Goal: Understand site structure: Understand site structure

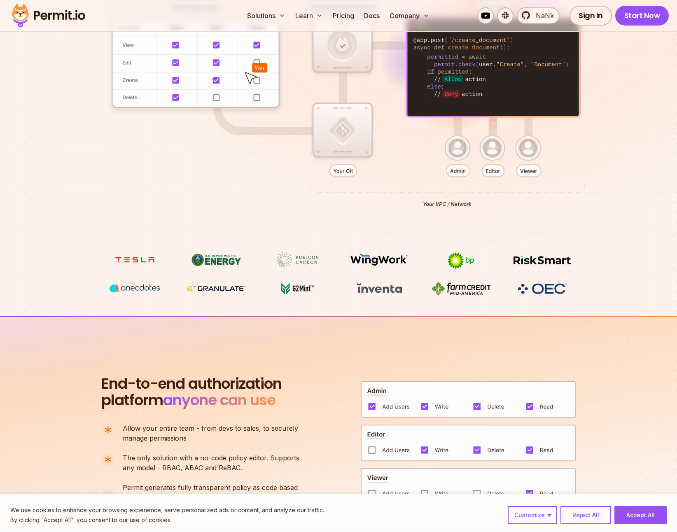
scroll to position [257, 0]
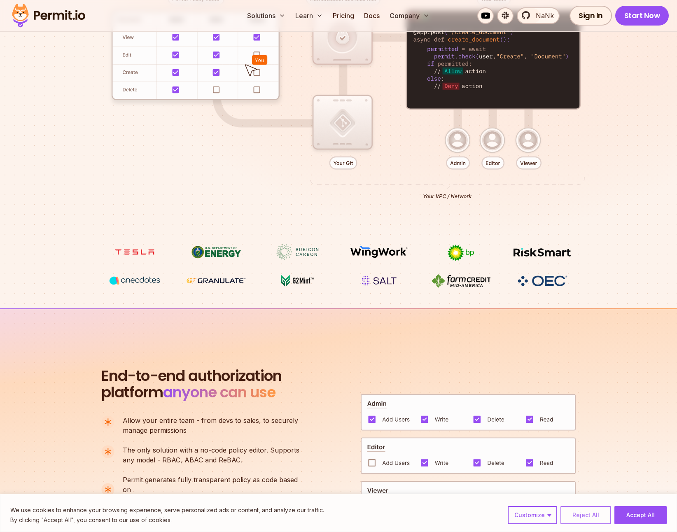
click at [590, 512] on button "Reject All" at bounding box center [586, 515] width 51 height 18
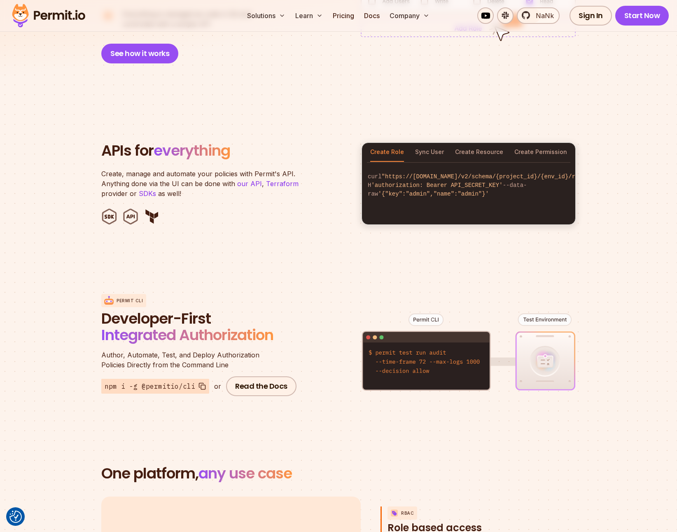
scroll to position [772, 0]
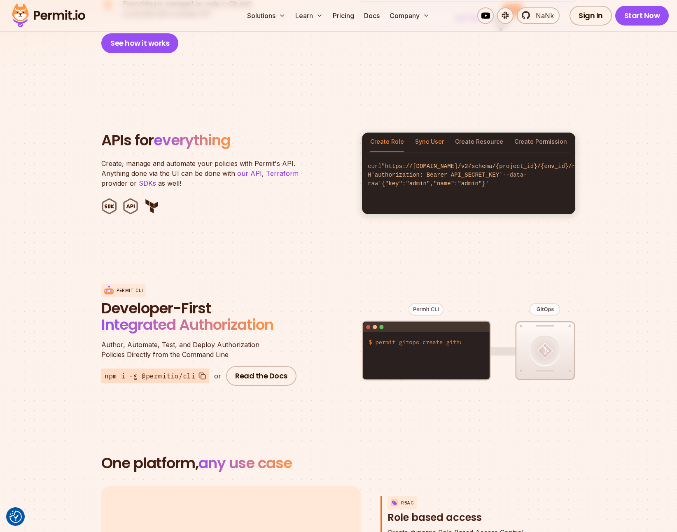
click at [436, 133] on button "Sync User" at bounding box center [429, 142] width 29 height 19
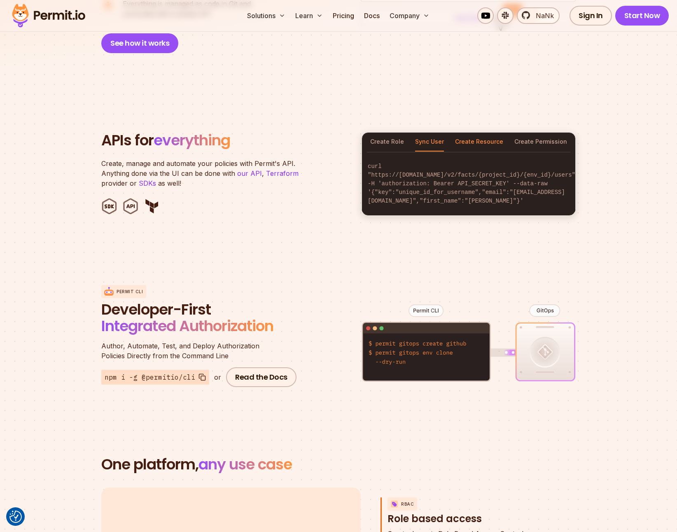
click at [476, 133] on button "Create Resource" at bounding box center [479, 142] width 48 height 19
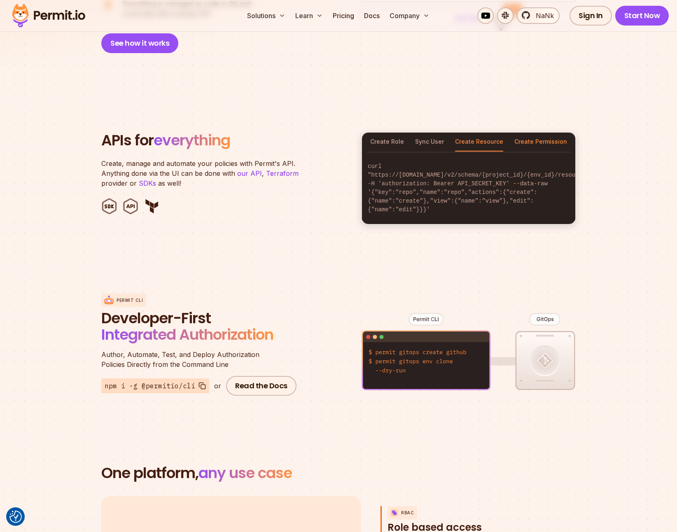
click at [536, 133] on button "Create Permission" at bounding box center [540, 142] width 53 height 19
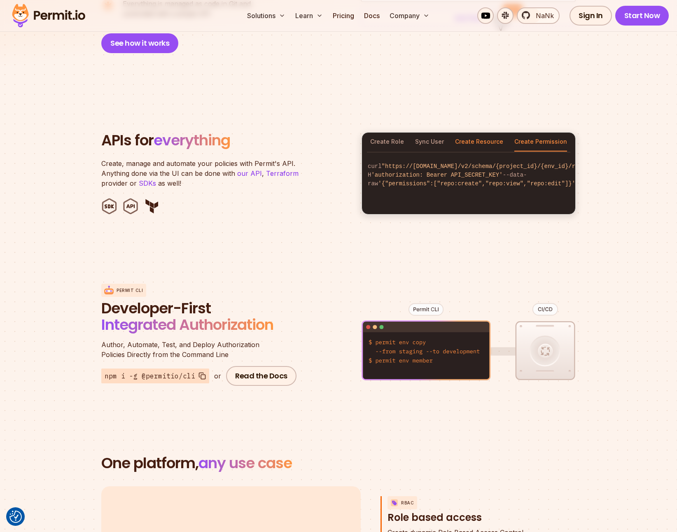
click at [486, 133] on button "Create Resource" at bounding box center [479, 142] width 48 height 19
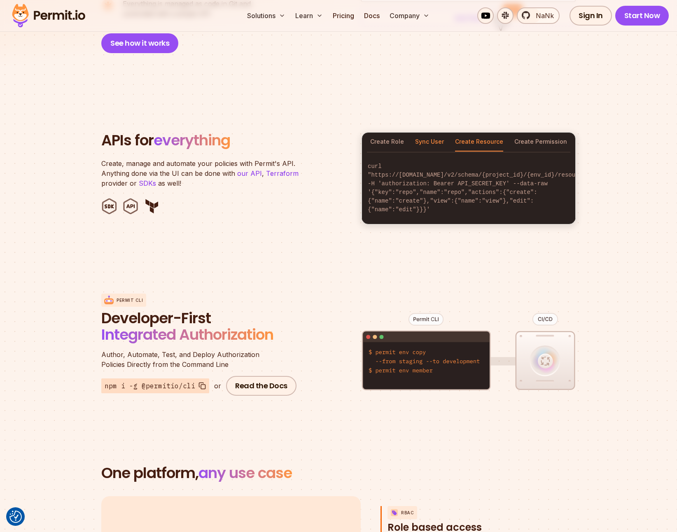
click at [438, 136] on button "Sync User" at bounding box center [429, 142] width 29 height 19
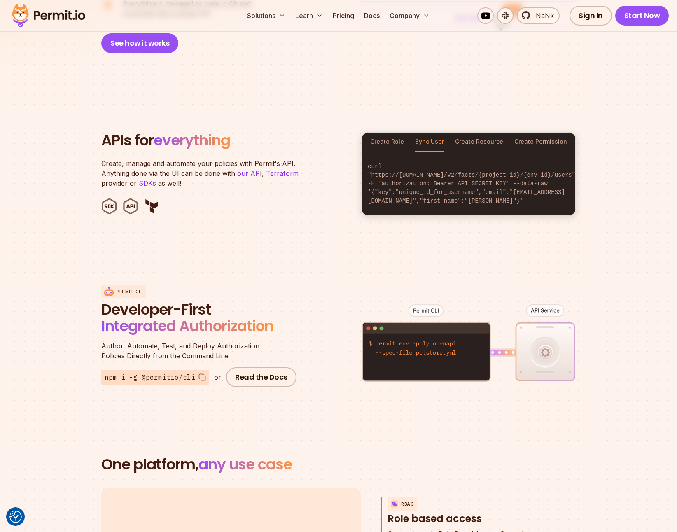
click at [546, 297] on figure at bounding box center [469, 350] width 214 height 162
click at [458, 304] on figure at bounding box center [469, 350] width 214 height 162
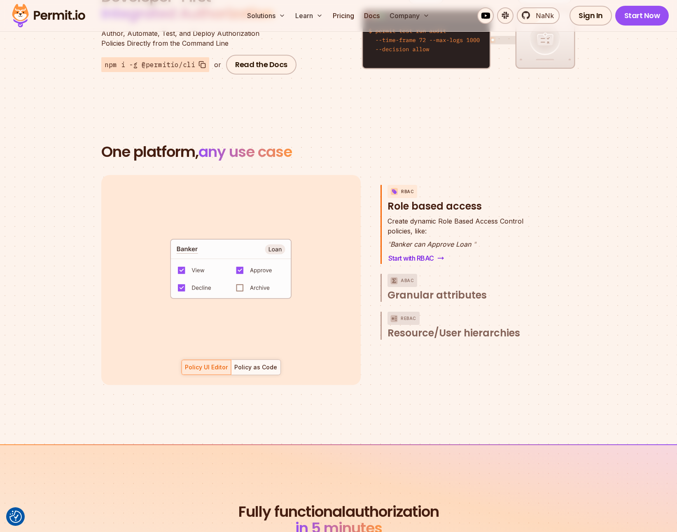
scroll to position [1098, 0]
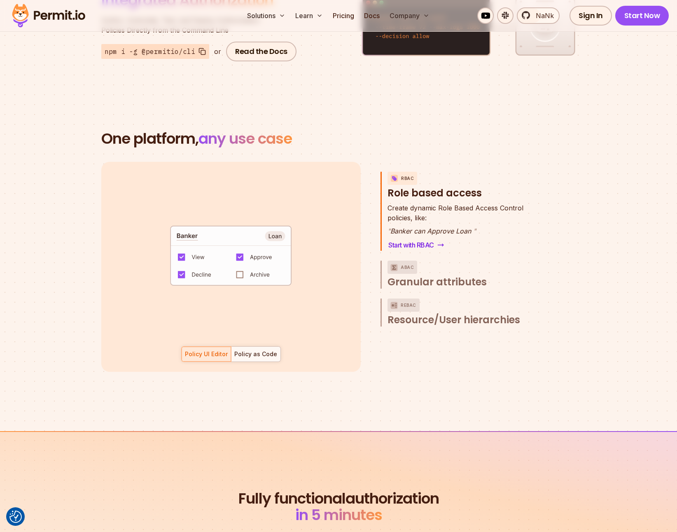
click at [238, 264] on code "default allow := false allow if { some role in data.users[input.user].roles act…" at bounding box center [230, 258] width 171 height 71
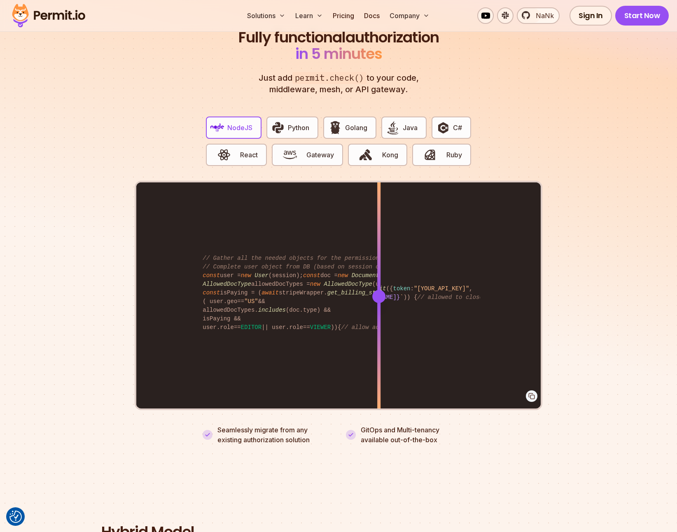
scroll to position [1569, 0]
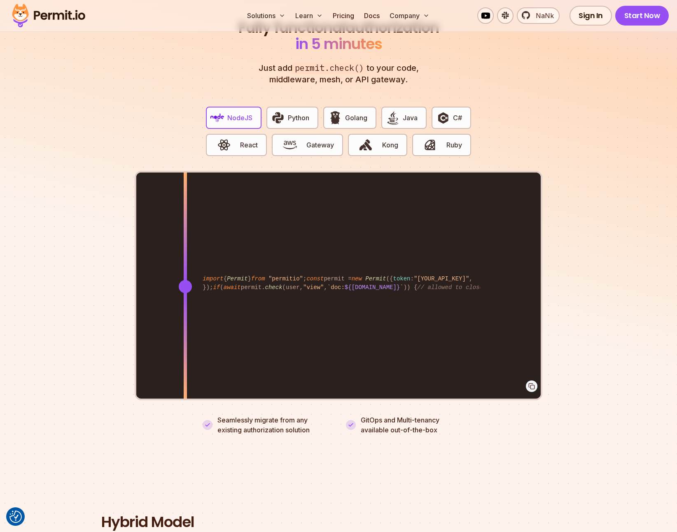
drag, startPoint x: 376, startPoint y: 275, endPoint x: 185, endPoint y: 265, distance: 191.4
click at [185, 265] on div at bounding box center [185, 286] width 3 height 227
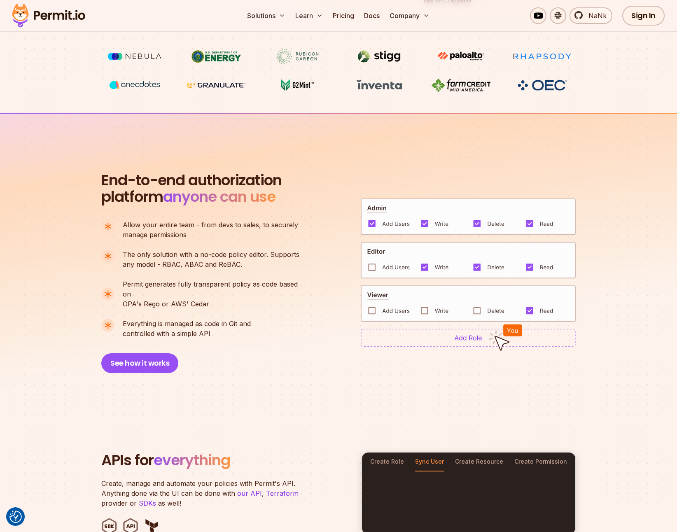
scroll to position [0, 0]
